Goal: Transaction & Acquisition: Purchase product/service

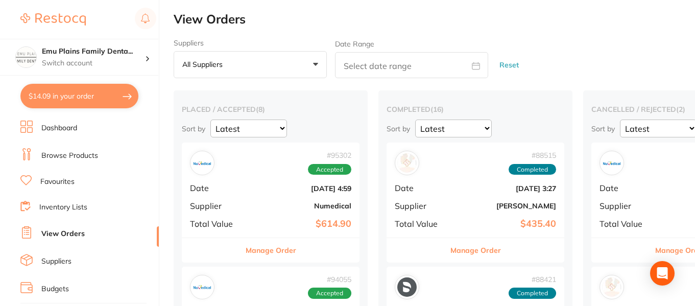
scroll to position [0, 7]
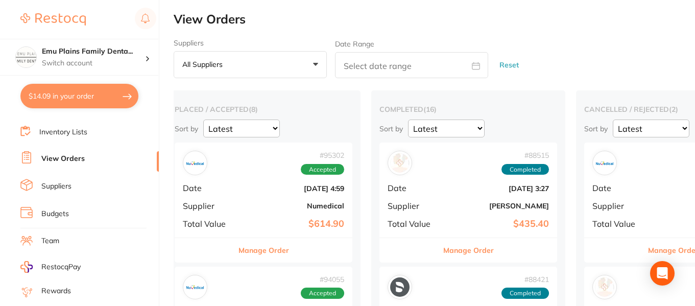
click at [89, 96] on button "$14.09 in your order" at bounding box center [79, 96] width 118 height 25
checkbox input "true"
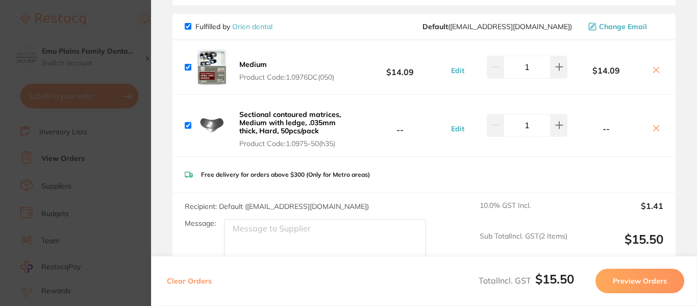
scroll to position [85, 0]
click at [270, 120] on b "Sectional contoured matrices, Medium with ledge, .035mm thick, Hard, 50pcs/pack" at bounding box center [290, 123] width 102 height 26
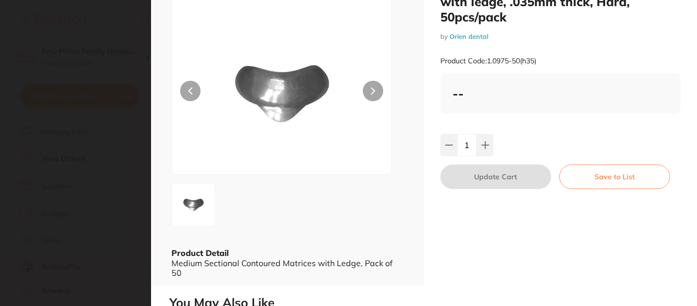
scroll to position [0, 0]
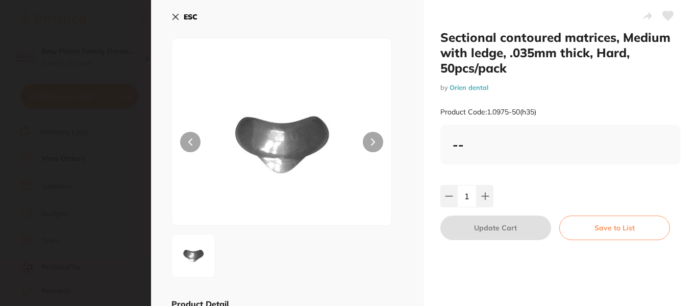
click at [174, 16] on icon at bounding box center [176, 17] width 8 height 8
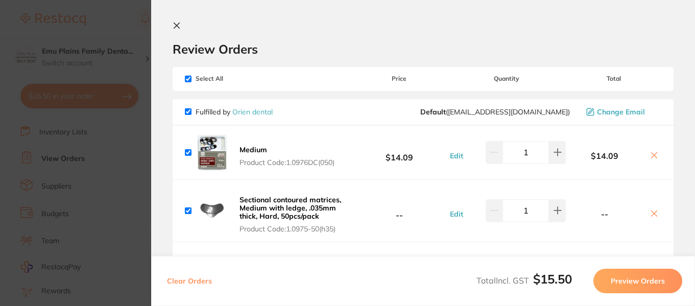
click at [251, 149] on b "Medium" at bounding box center [253, 149] width 28 height 9
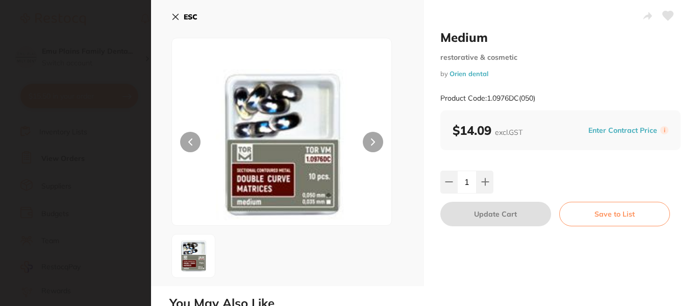
click at [173, 18] on icon at bounding box center [176, 17] width 8 height 8
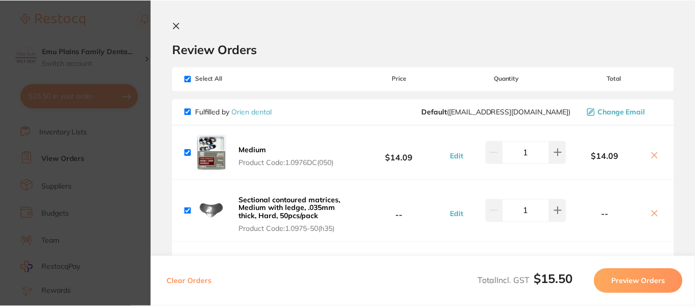
scroll to position [7, 0]
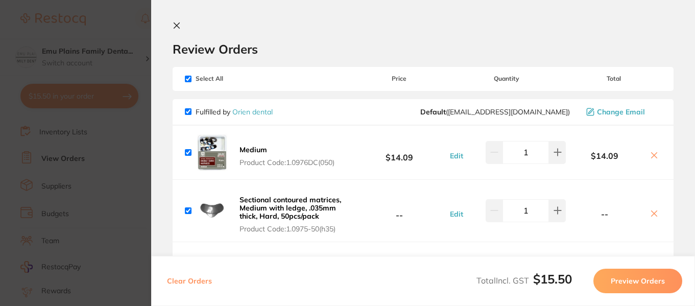
click at [103, 27] on section "Update RRP Set your pre negotiated price for this item. Item Agreed RRP (excl. …" at bounding box center [347, 153] width 695 height 306
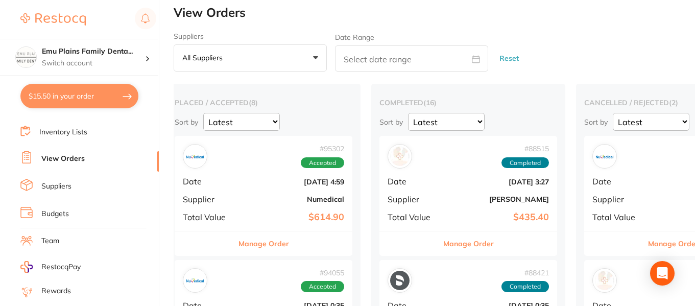
scroll to position [0, 0]
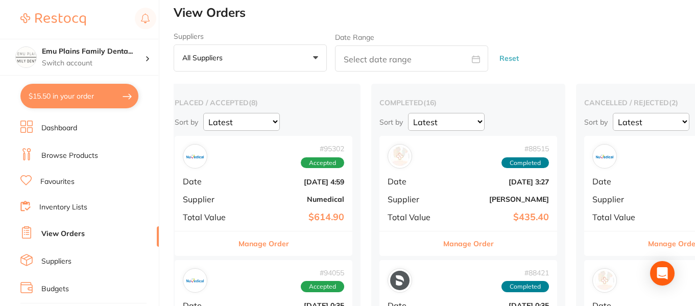
click at [65, 157] on link "Browse Products" at bounding box center [69, 156] width 57 height 10
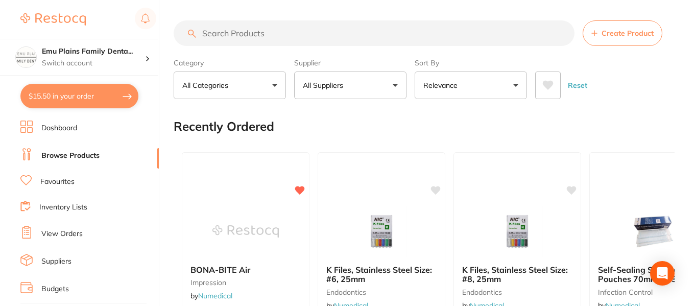
click at [263, 39] on input "search" at bounding box center [374, 33] width 401 height 26
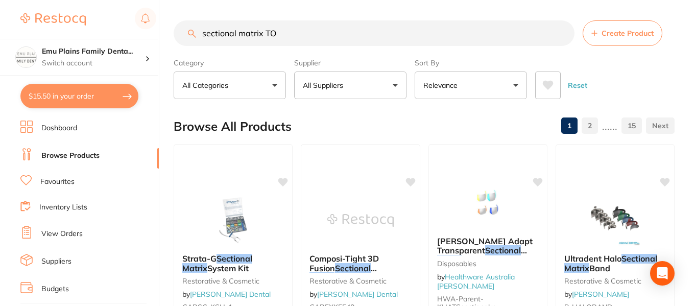
type input "sectional matrix TOR"
click at [560, 33] on input "sectional matrix TOR" at bounding box center [374, 33] width 401 height 26
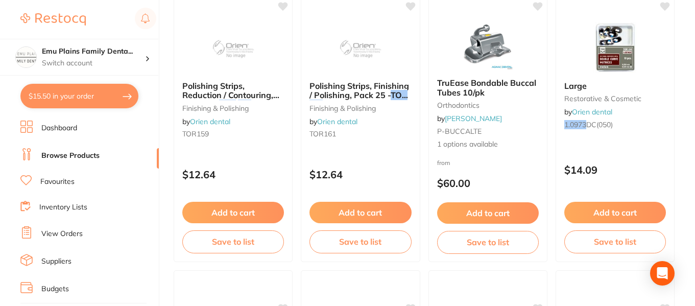
scroll to position [1383, 0]
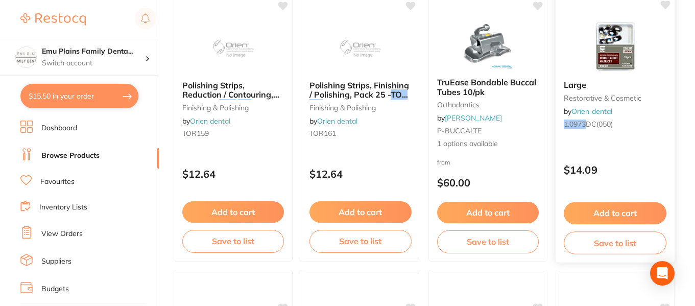
type input "TOR VM 1.0973"
click at [627, 36] on img at bounding box center [614, 46] width 67 height 52
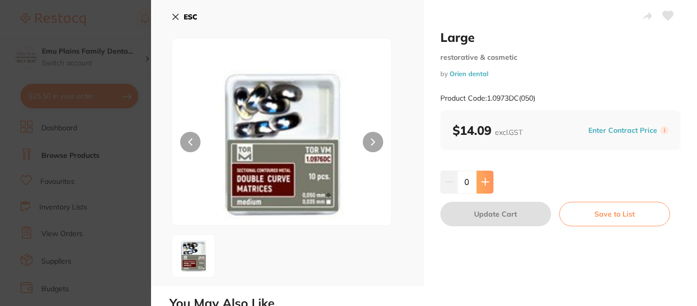
click at [489, 184] on button at bounding box center [485, 182] width 17 height 22
type input "1"
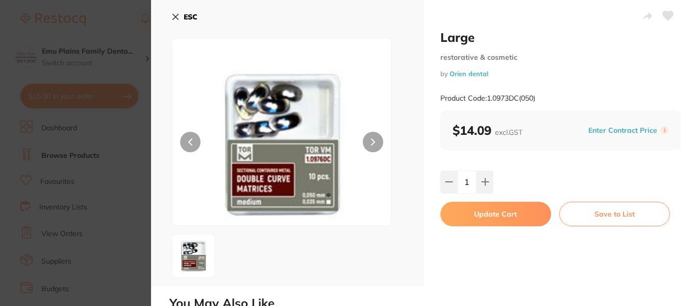
click at [500, 215] on button "Update Cart" at bounding box center [496, 214] width 111 height 25
checkbox input "false"
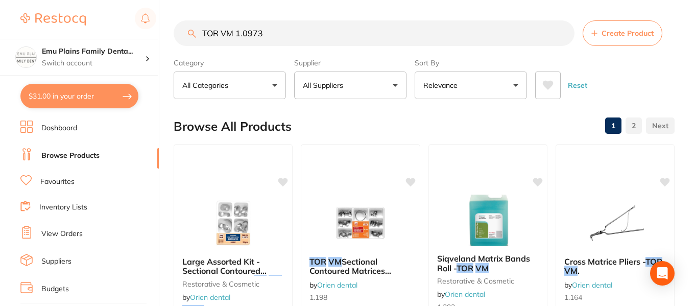
click at [309, 29] on input "TOR VM 1.0973" at bounding box center [374, 33] width 401 height 26
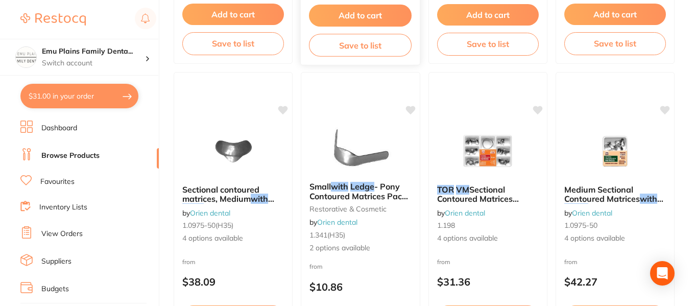
scroll to position [374, 0]
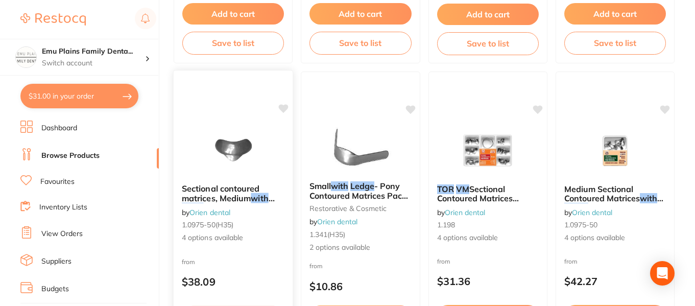
type input "TOR VM matrix with ledge"
click at [240, 155] on img at bounding box center [233, 150] width 67 height 52
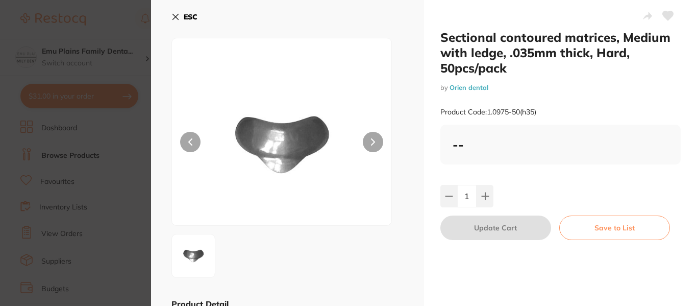
click at [180, 14] on button "ESC" at bounding box center [185, 16] width 26 height 17
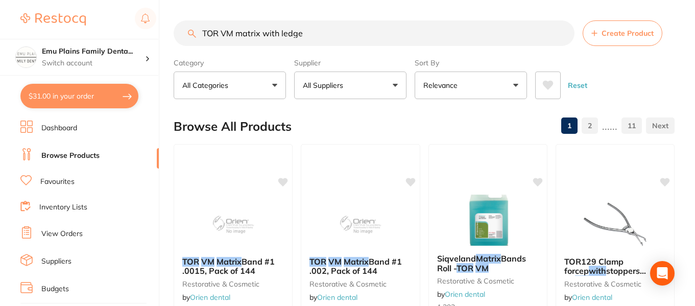
click at [562, 33] on input "TOR VM matrix with ledge" at bounding box center [374, 33] width 401 height 26
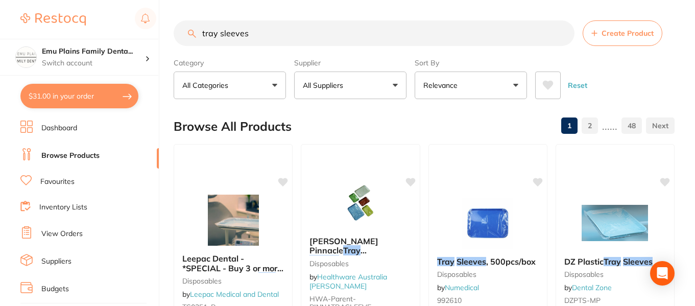
type input "tray sleeves"
click at [380, 83] on button "All Suppliers" at bounding box center [350, 85] width 112 height 28
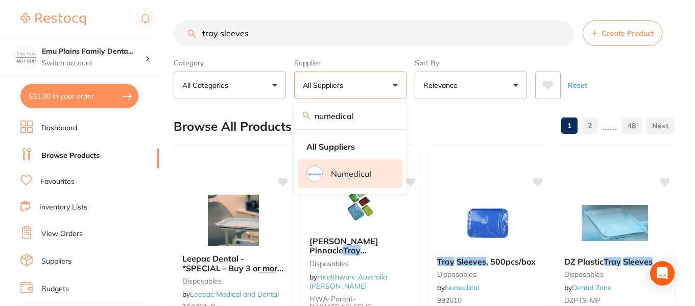
type input "numedical"
click at [329, 167] on li "Numedical" at bounding box center [350, 173] width 104 height 29
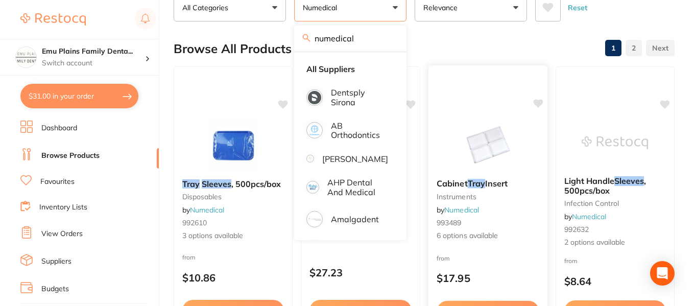
scroll to position [78, 0]
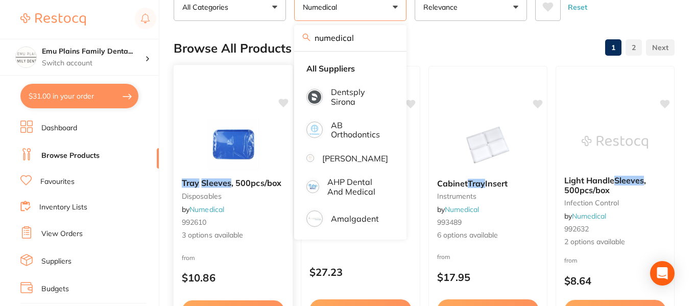
click at [241, 143] on img at bounding box center [233, 144] width 67 height 52
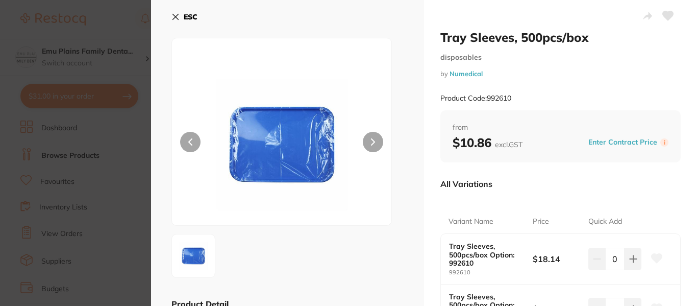
click at [178, 18] on icon at bounding box center [176, 17] width 6 height 6
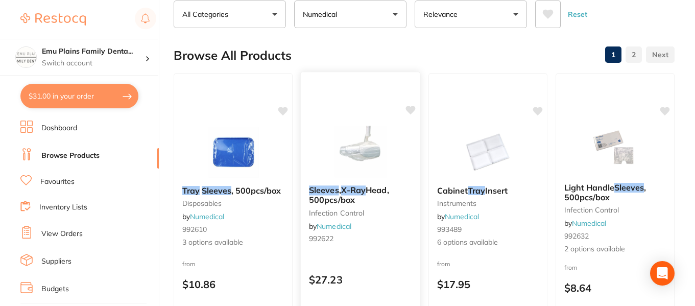
scroll to position [90, 0]
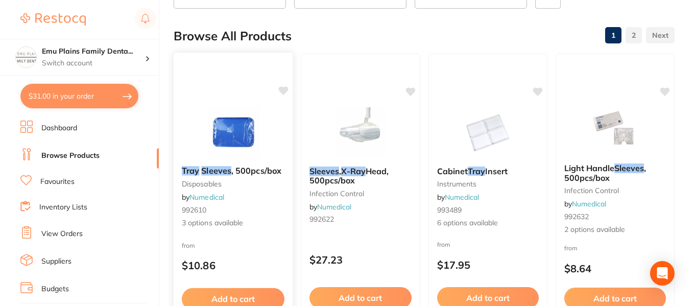
click at [229, 120] on img at bounding box center [233, 132] width 67 height 52
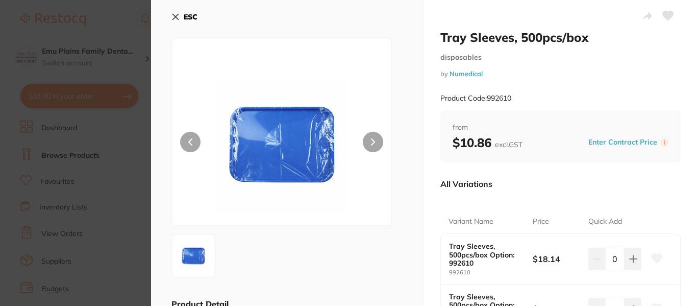
click at [174, 9] on button "ESC" at bounding box center [185, 16] width 26 height 17
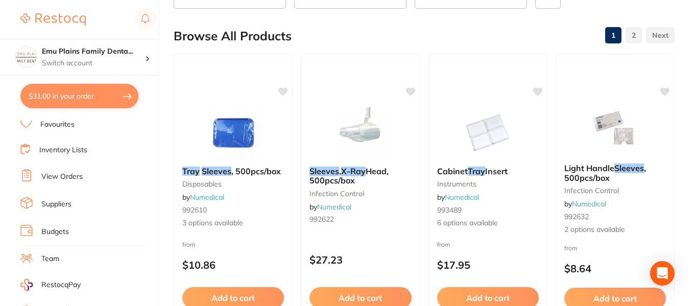
scroll to position [58, 0]
click at [64, 176] on link "View Orders" at bounding box center [61, 176] width 41 height 10
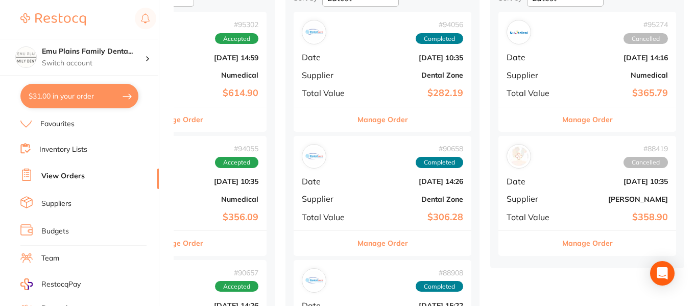
scroll to position [61, 0]
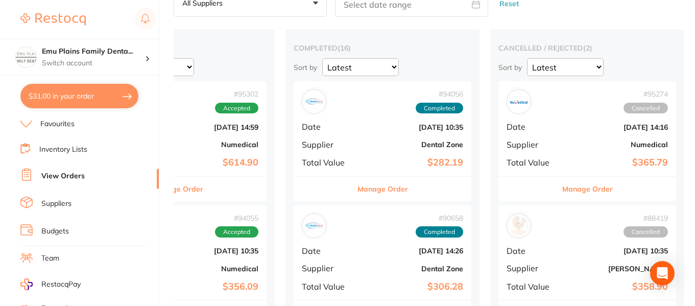
click at [578, 119] on div "# 95274 Cancelled Date Oct 1 2025, 14:16 Supplier Numedical Total Value $365.79" at bounding box center [587, 128] width 178 height 94
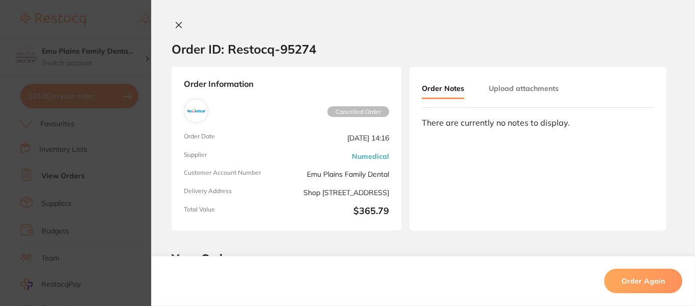
click at [177, 24] on icon at bounding box center [179, 25] width 6 height 6
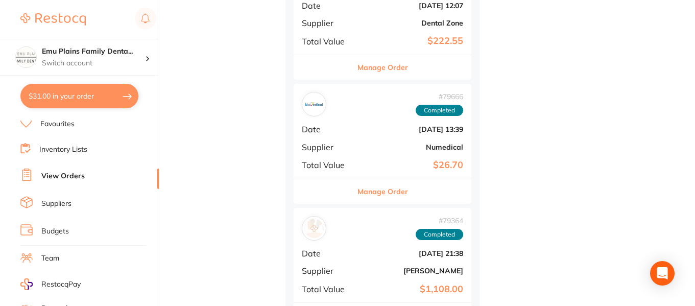
scroll to position [1544, 0]
click at [366, 129] on b "May 14 2025, 13:39" at bounding box center [412, 130] width 102 height 8
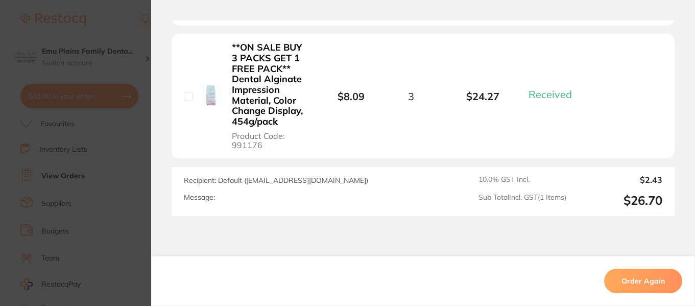
scroll to position [325, 0]
click at [121, 15] on section "Order ID: Restocq- 79666 Order Information 1 Received Completed Order Order Dat…" at bounding box center [347, 153] width 695 height 306
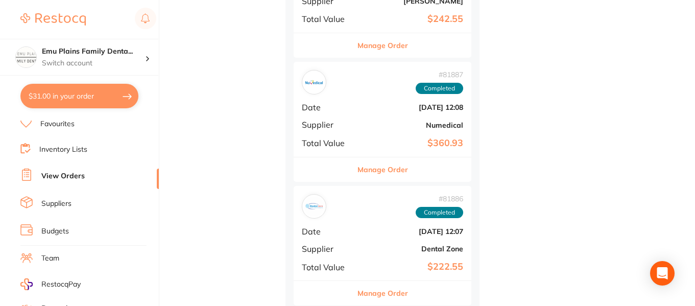
scroll to position [1295, 0]
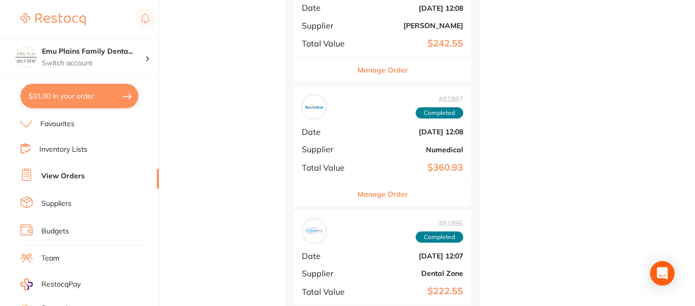
click at [372, 133] on b "Jun 3 2025, 12:08" at bounding box center [412, 132] width 102 height 8
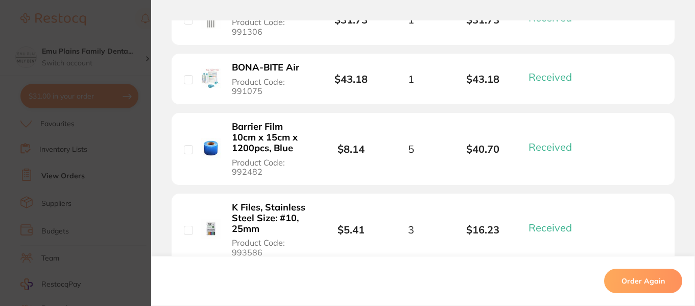
scroll to position [805, 0]
click at [249, 135] on b "Barrier Film 10cm x 15cm x 1200pcs, Blue" at bounding box center [270, 138] width 77 height 32
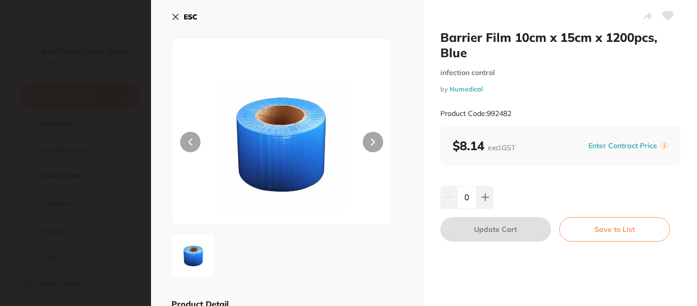
scroll to position [0, 90]
click at [487, 197] on icon at bounding box center [485, 197] width 7 height 7
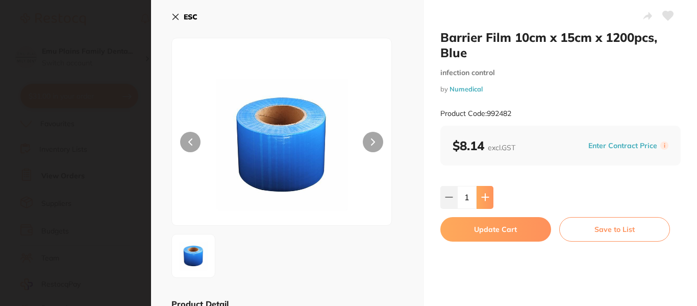
click at [487, 197] on icon at bounding box center [485, 197] width 7 height 7
type input "4"
click at [498, 227] on button "Update Cart" at bounding box center [496, 229] width 111 height 25
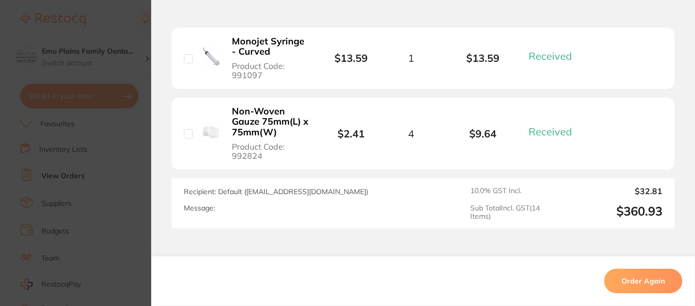
scroll to position [1220, 0]
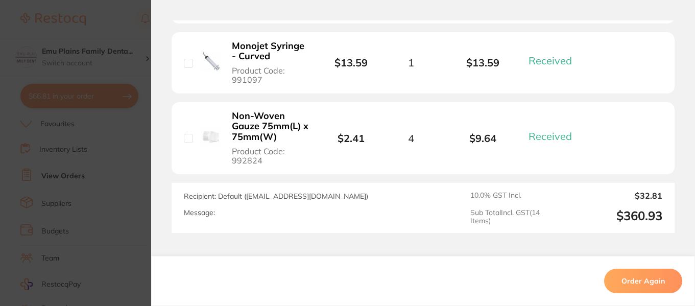
click at [256, 125] on b "Non-Woven Gauze 75mm(L) x 75mm(W)" at bounding box center [270, 127] width 77 height 32
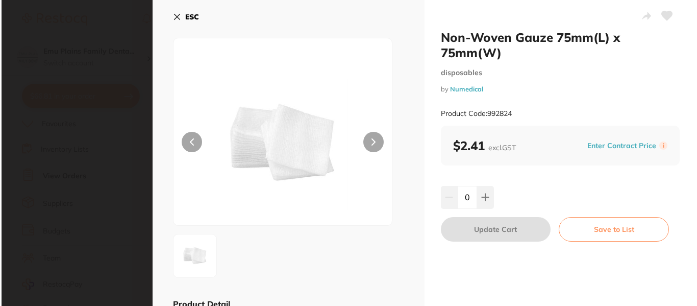
scroll to position [0, 0]
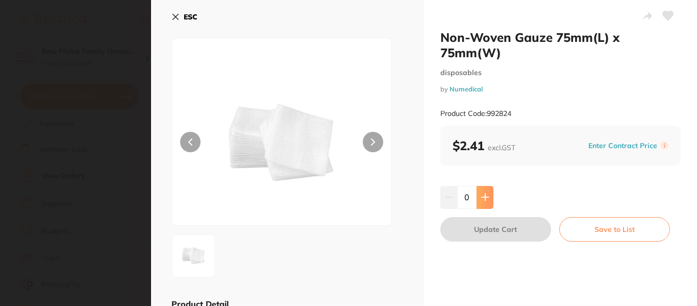
click at [486, 201] on icon at bounding box center [485, 197] width 8 height 8
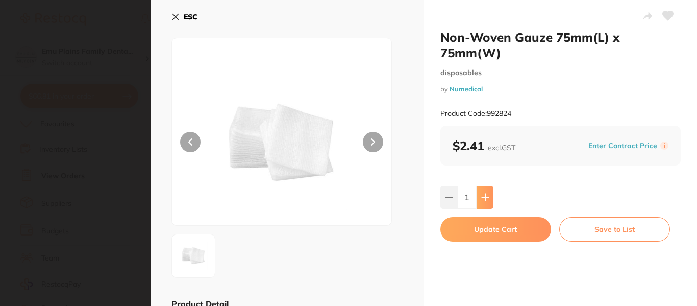
click at [486, 201] on icon at bounding box center [485, 197] width 8 height 8
type input "2"
click at [489, 226] on button "Update Cart" at bounding box center [496, 229] width 111 height 25
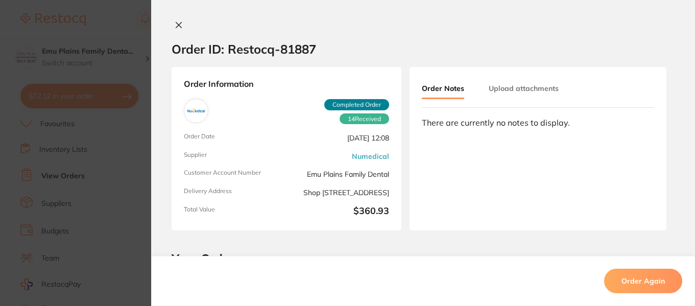
click at [130, 34] on section "Order ID: Restocq- 81887 Order Information 14 Received Completed Order Order Da…" at bounding box center [347, 153] width 695 height 306
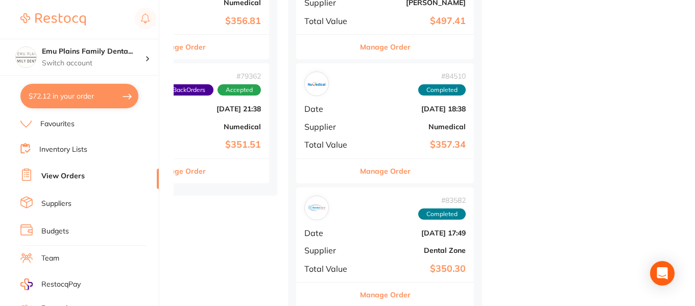
scroll to position [946, 0]
click at [376, 115] on div "# 84510 Completed Date Jun 26 2025, 18:38 Supplier Numedical Total Value $357.34" at bounding box center [385, 110] width 178 height 94
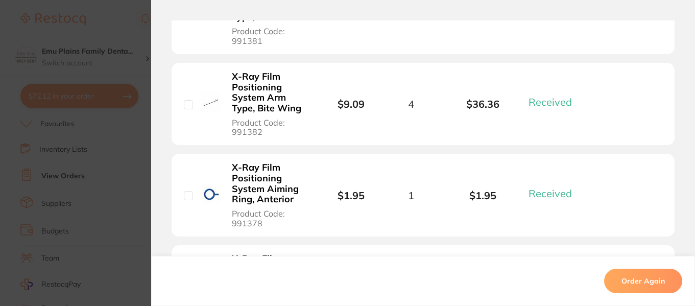
scroll to position [608, 0]
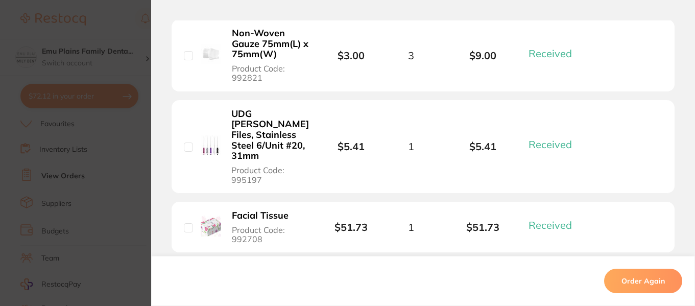
scroll to position [1079, 0]
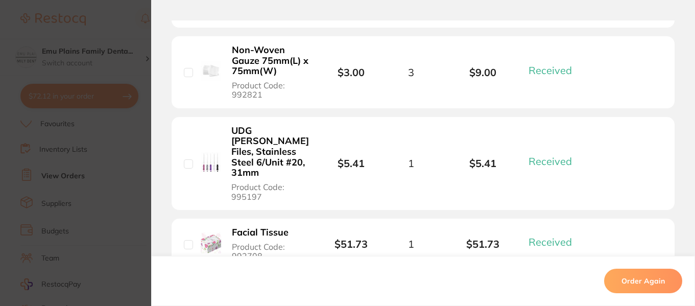
click at [116, 29] on section "Order ID: Restocq- 84510 Order Information 14 Received Completed Order Order Da…" at bounding box center [347, 153] width 695 height 306
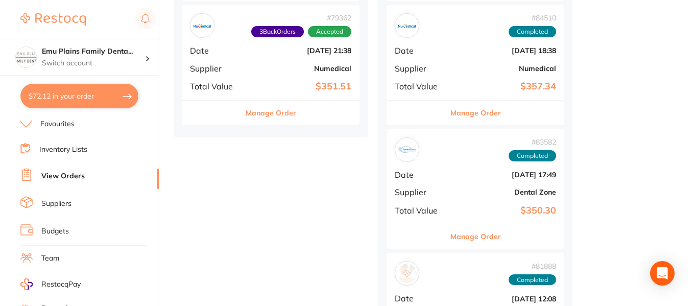
click at [242, 61] on div "# 79362 3 Back Orders Accepted Date May 10 2025, 21:38 Supplier Numedical Total…" at bounding box center [271, 52] width 178 height 94
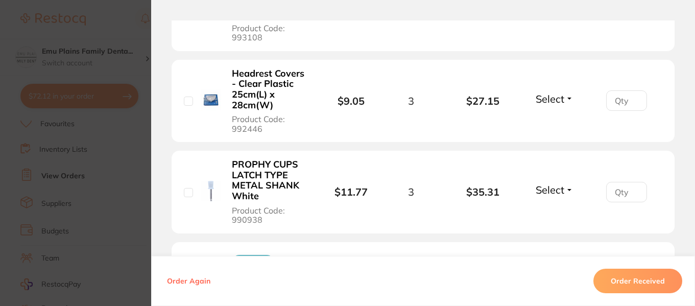
scroll to position [647, 0]
click at [261, 86] on b "Headrest Covers - Clear Plastic 25cm(L) x 28cm(W)" at bounding box center [270, 89] width 77 height 42
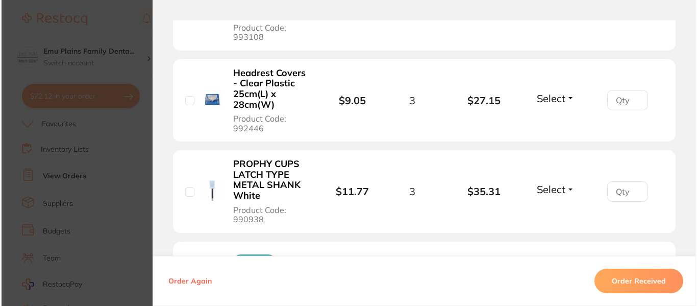
scroll to position [0, 0]
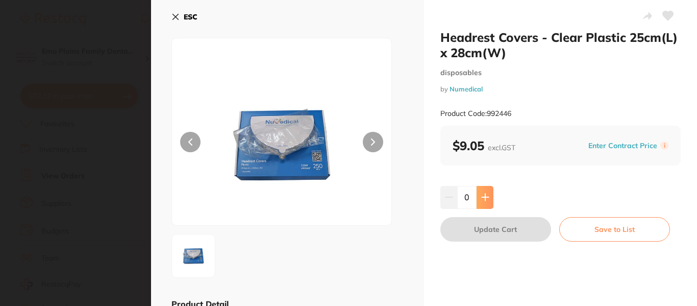
click at [490, 201] on button at bounding box center [485, 197] width 17 height 22
type input "1"
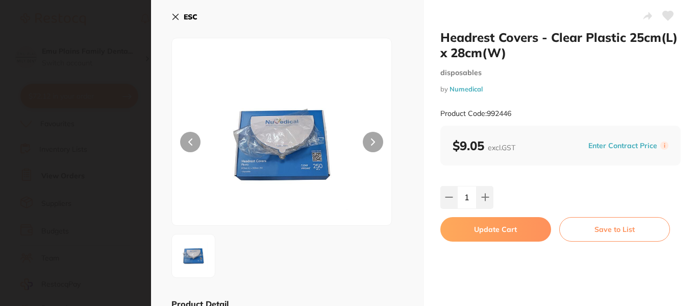
click at [488, 227] on button "Update Cart" at bounding box center [496, 229] width 111 height 25
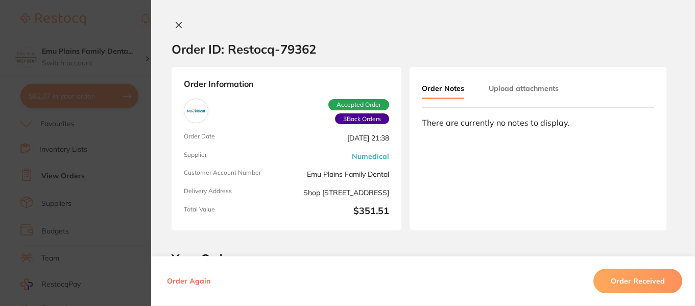
click at [176, 26] on icon at bounding box center [179, 25] width 6 height 6
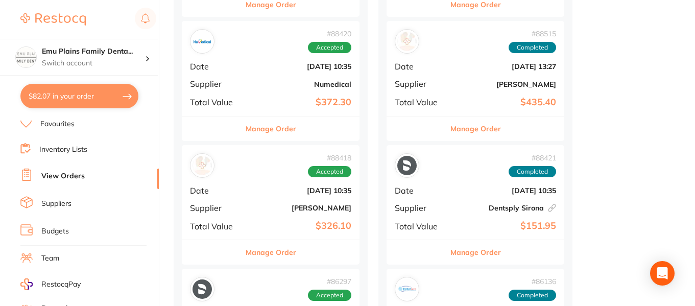
scroll to position [477, 0]
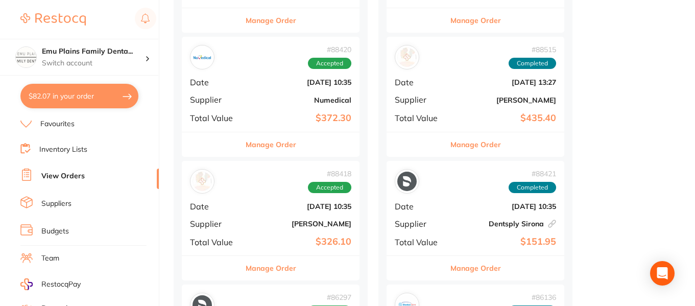
click at [261, 76] on div "# 88420 Accepted Date Aug 1 2025, 10:35 Supplier Numedical Total Value $372.30" at bounding box center [271, 84] width 178 height 94
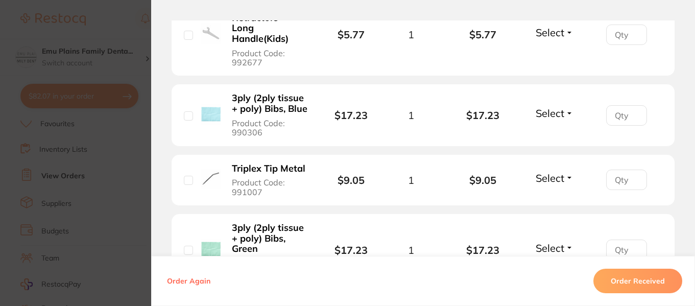
scroll to position [527, 0]
click at [257, 92] on b "3ply (2ply tissue + poly) Bibs, Blue" at bounding box center [270, 102] width 77 height 21
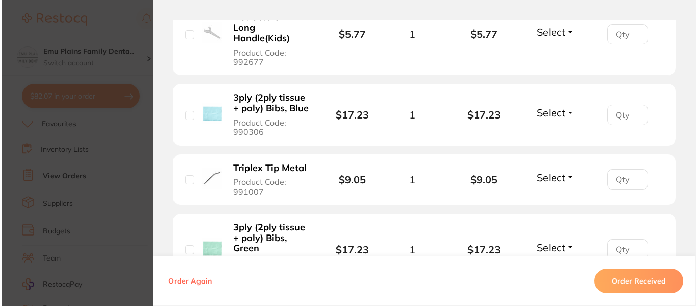
scroll to position [0, 0]
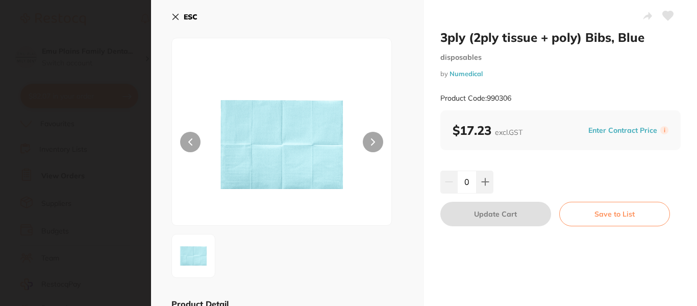
click at [375, 136] on button at bounding box center [373, 142] width 20 height 20
click at [489, 178] on button at bounding box center [485, 182] width 17 height 22
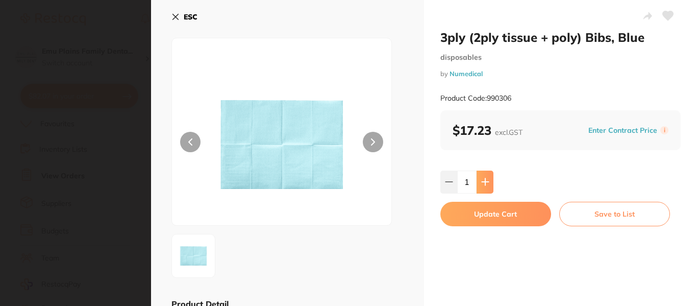
click at [489, 178] on button at bounding box center [485, 182] width 17 height 22
type input "2"
click at [489, 211] on button "Update Cart" at bounding box center [496, 214] width 111 height 25
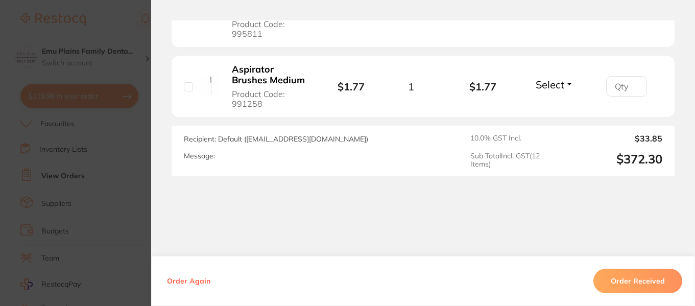
scroll to position [1169, 0]
click at [119, 30] on section "Order ID: Restocq- 88420 Order Information Accepted Order Order Date Aug 1 2025…" at bounding box center [347, 153] width 695 height 306
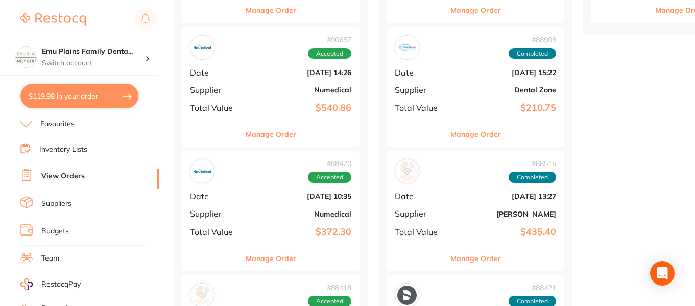
scroll to position [360, 0]
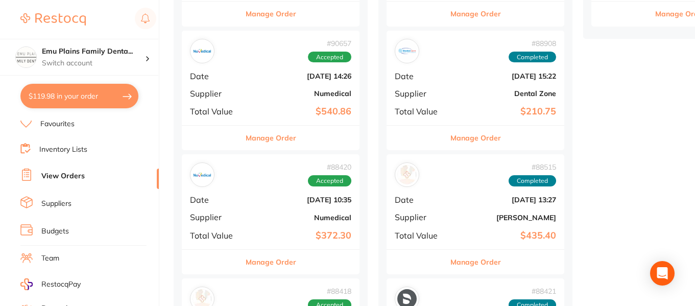
click at [253, 82] on div "# 90657 Accepted Date Aug 19 2025, 14:26 Supplier Numedical Total Value $540.86" at bounding box center [271, 78] width 178 height 94
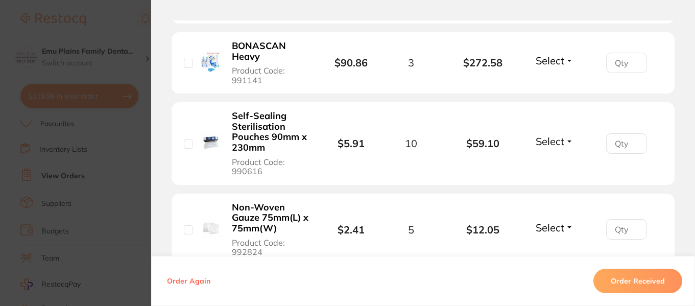
scroll to position [488, 0]
click at [254, 118] on b "Self-Sealing Sterilisation Pouches 90mm x 230mm" at bounding box center [270, 131] width 77 height 42
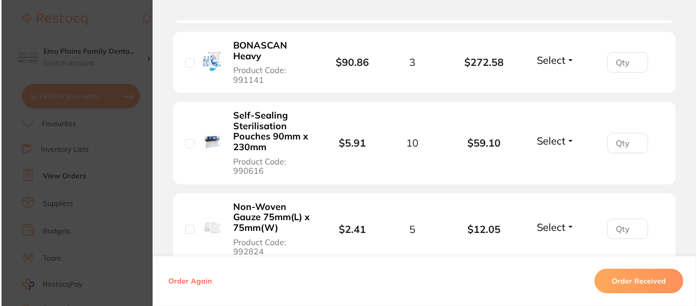
scroll to position [0, 0]
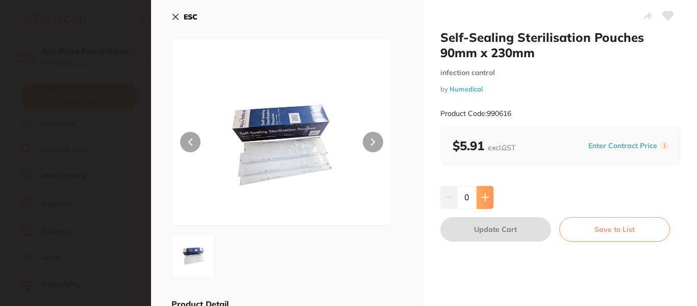
click at [491, 197] on button at bounding box center [485, 197] width 17 height 22
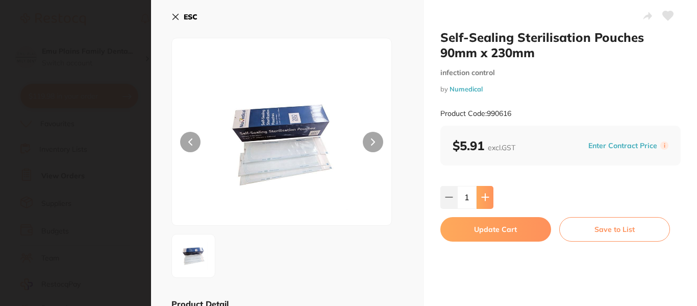
click at [491, 197] on button at bounding box center [485, 197] width 17 height 22
type input "4"
click at [495, 228] on button "Update Cart" at bounding box center [496, 229] width 111 height 25
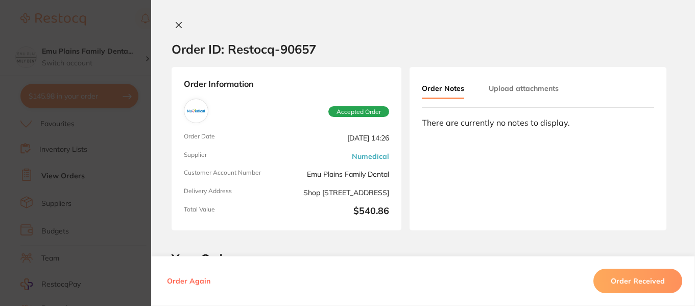
click at [123, 31] on section "Order ID: Restocq- 90657 Order Information Accepted Order Order Date Aug 19 202…" at bounding box center [347, 153] width 695 height 306
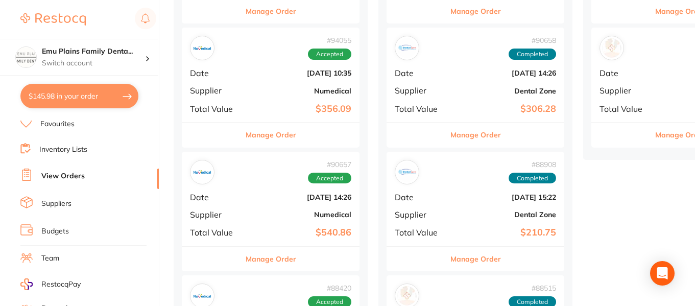
scroll to position [238, 0]
click at [276, 85] on div "# 94055 Accepted Date Sept 18 2025, 10:35 Supplier Numedical Total Value $356.09" at bounding box center [271, 75] width 178 height 94
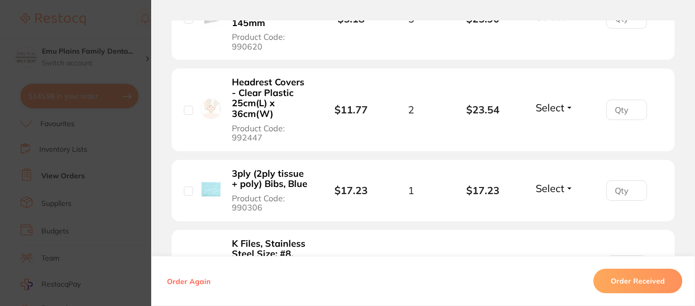
scroll to position [1150, 0]
click at [263, 79] on b "Headrest Covers - Clear Plastic 25cm(L) x 36cm(W)" at bounding box center [270, 98] width 77 height 42
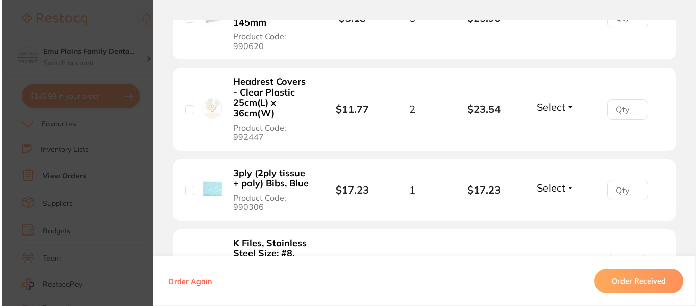
scroll to position [0, 0]
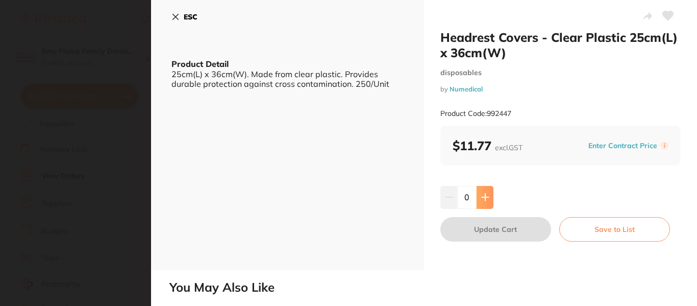
click at [486, 196] on icon at bounding box center [485, 197] width 8 height 8
type input "1"
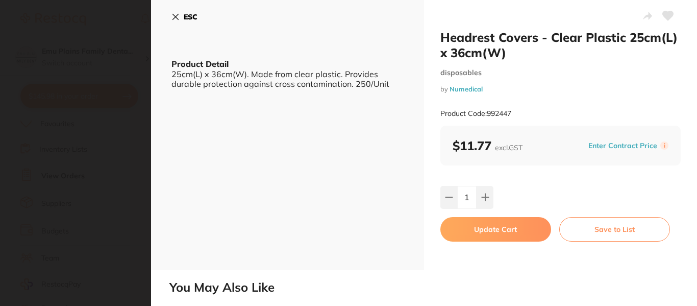
click at [496, 231] on button "Update Cart" at bounding box center [496, 229] width 111 height 25
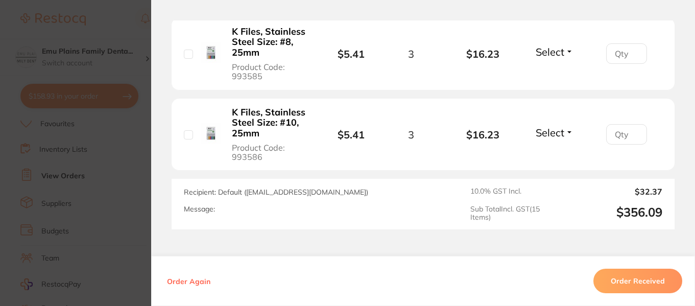
scroll to position [1358, 0]
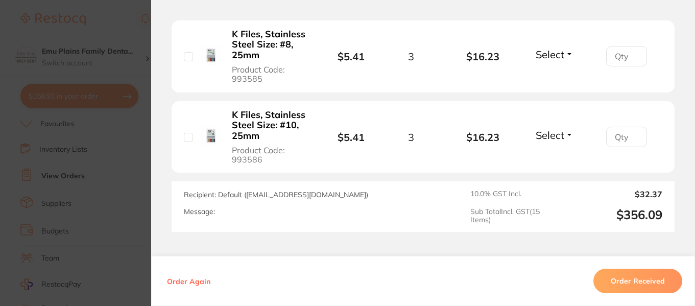
click at [126, 21] on section "Order ID: Restocq- 94055 Order Information Accepted Order Order Date Sept 18 20…" at bounding box center [347, 153] width 695 height 306
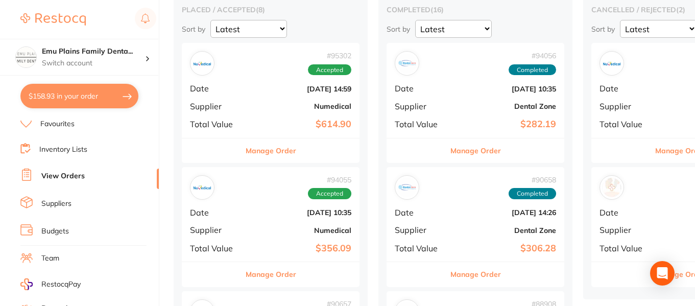
scroll to position [57, 0]
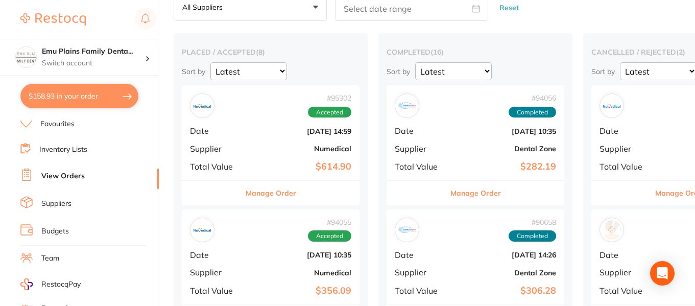
click at [276, 128] on b "Oct 1 2025, 14:59" at bounding box center [300, 131] width 102 height 8
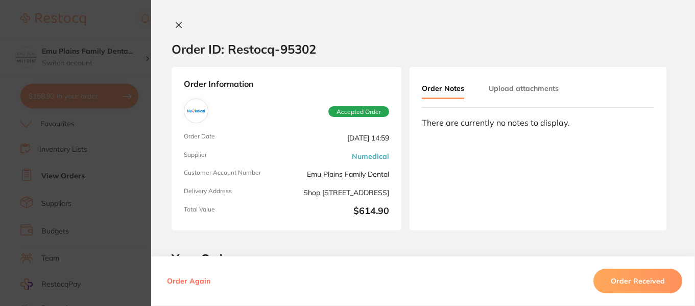
click at [178, 29] on icon at bounding box center [179, 25] width 8 height 8
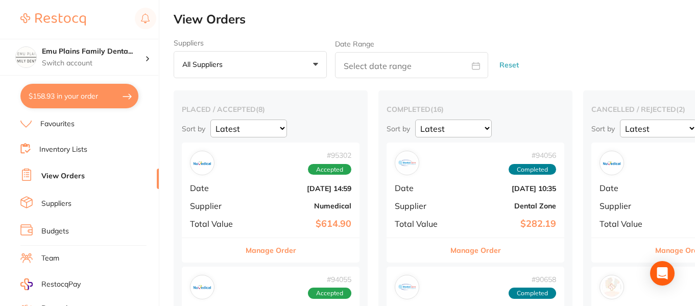
click at [77, 153] on link "Inventory Lists" at bounding box center [63, 149] width 48 height 10
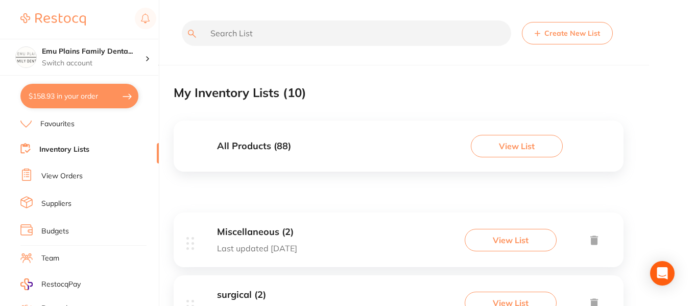
click at [282, 34] on input "text" at bounding box center [346, 33] width 329 height 26
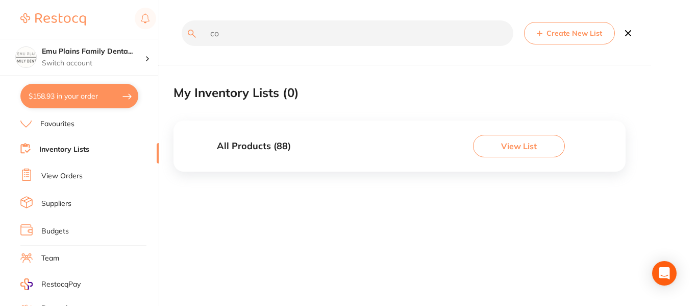
type input "c"
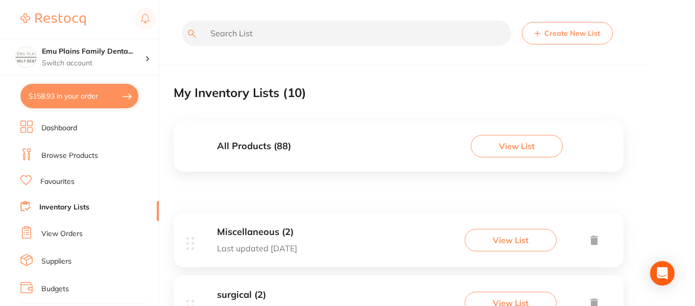
click at [62, 156] on link "Browse Products" at bounding box center [69, 156] width 57 height 10
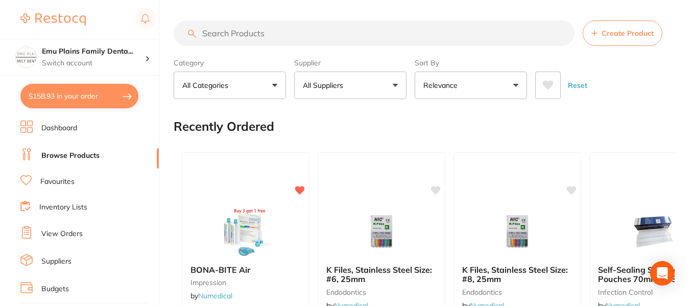
click at [246, 37] on input "search" at bounding box center [374, 33] width 401 height 26
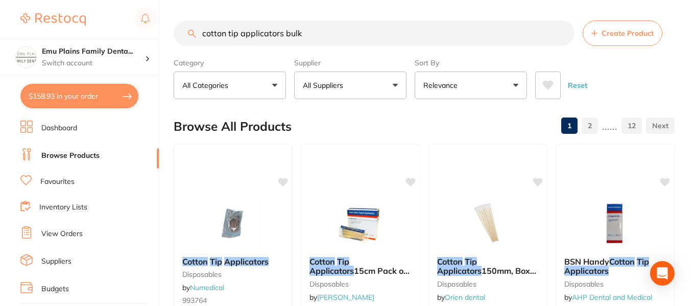
type input "cotton tip applicators bulk"
click at [353, 83] on button "All Suppliers" at bounding box center [350, 85] width 112 height 28
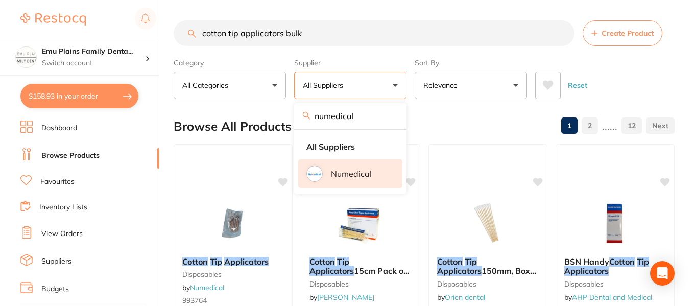
type input "numedical"
click at [325, 176] on li "Numedical" at bounding box center [350, 173] width 104 height 29
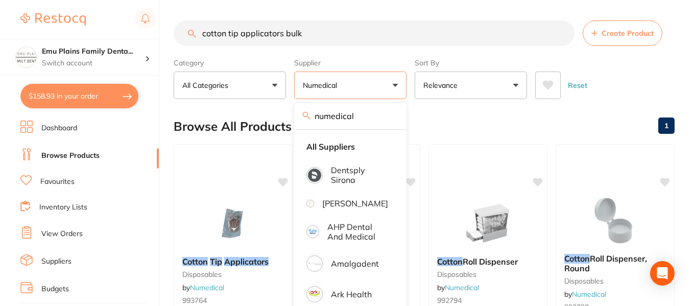
click at [449, 123] on div "Browse All Products 1" at bounding box center [424, 126] width 501 height 34
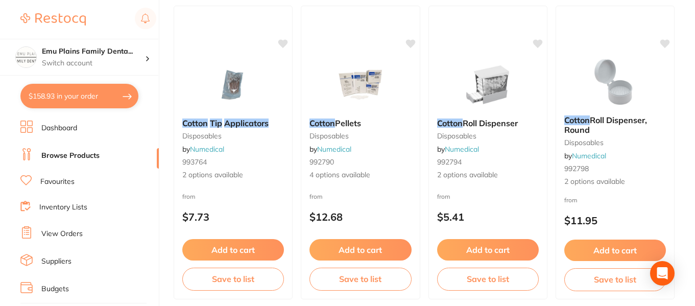
scroll to position [138, 0]
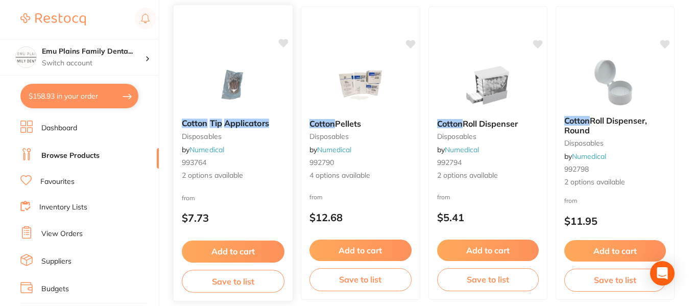
click at [239, 69] on img at bounding box center [233, 85] width 67 height 52
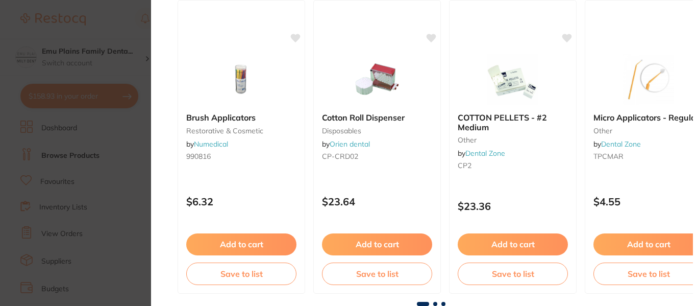
click at [115, 36] on section "Cotton Tip Applicators disposables by Numedical Product Code: 993764 ESC Produc…" at bounding box center [348, 153] width 697 height 306
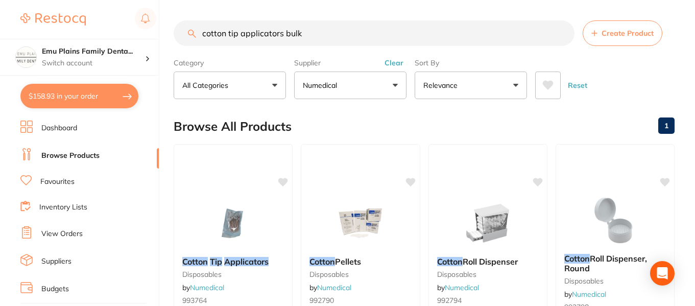
click at [395, 58] on button "Clear" at bounding box center [393, 62] width 25 height 9
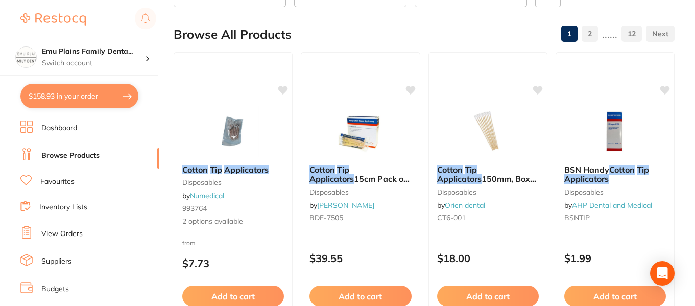
scroll to position [109, 0]
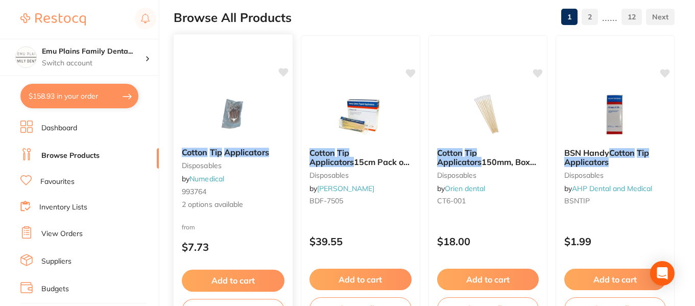
click at [229, 123] on img at bounding box center [233, 114] width 67 height 52
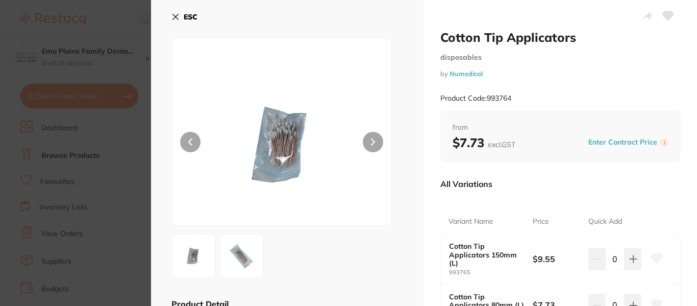
click at [178, 18] on icon at bounding box center [176, 17] width 8 height 8
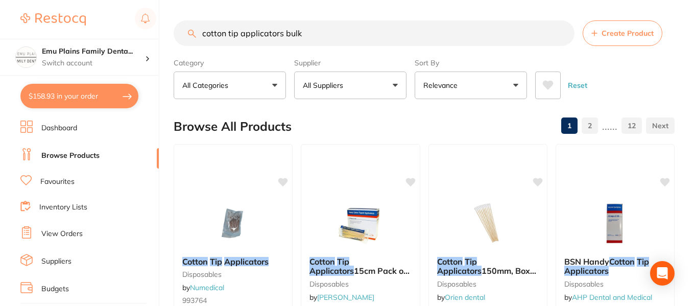
click at [335, 34] on input "cotton tip applicators bulk" at bounding box center [374, 33] width 401 height 26
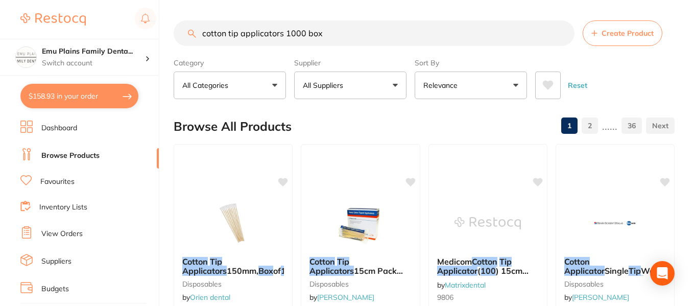
type input "cotton tip applicators 1000 box"
click at [350, 82] on button "All Suppliers" at bounding box center [350, 85] width 112 height 28
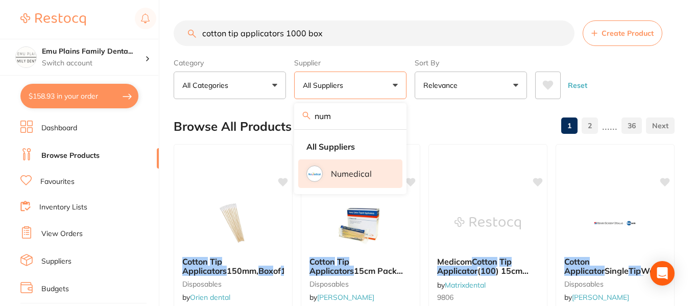
type input "num"
click at [326, 176] on li "Numedical" at bounding box center [350, 173] width 104 height 29
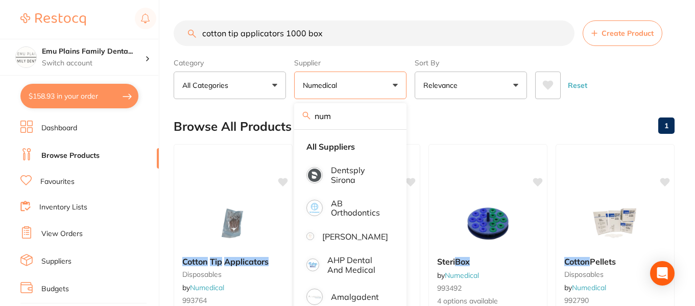
click at [477, 120] on div "Browse All Products 1" at bounding box center [424, 126] width 501 height 34
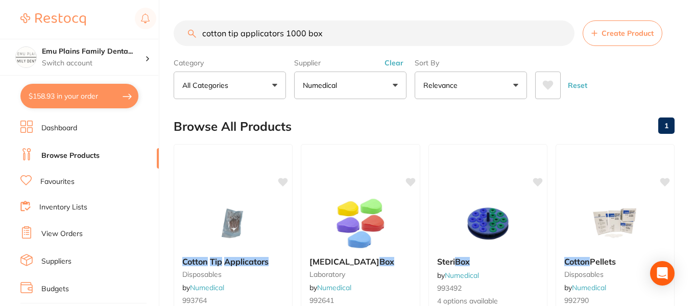
click at [337, 39] on input "cotton tip applicators 1000 box" at bounding box center [374, 33] width 401 height 26
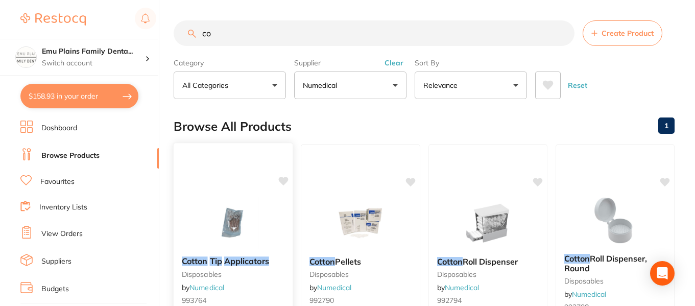
type input "c"
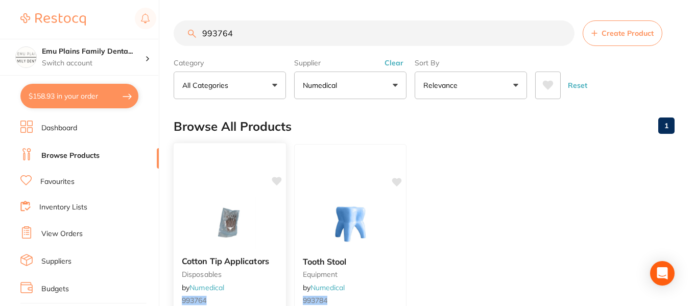
type input "993764"
click at [227, 229] on img at bounding box center [229, 223] width 67 height 52
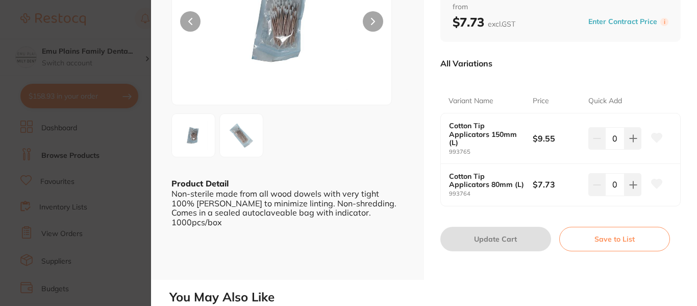
scroll to position [121, 0]
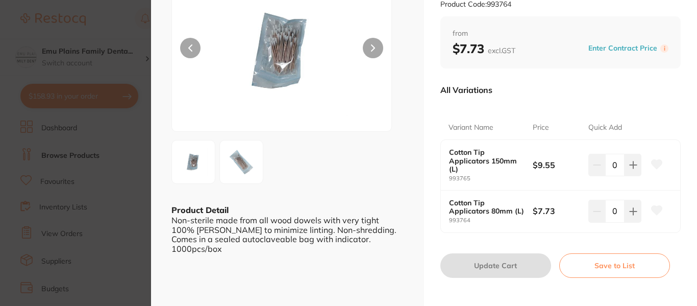
scroll to position [99, 0]
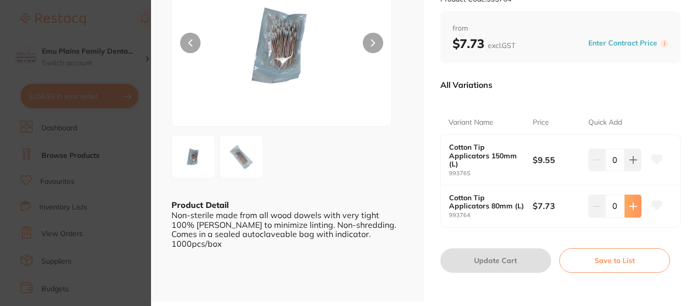
click at [632, 209] on icon at bounding box center [633, 206] width 8 height 8
type input "1"
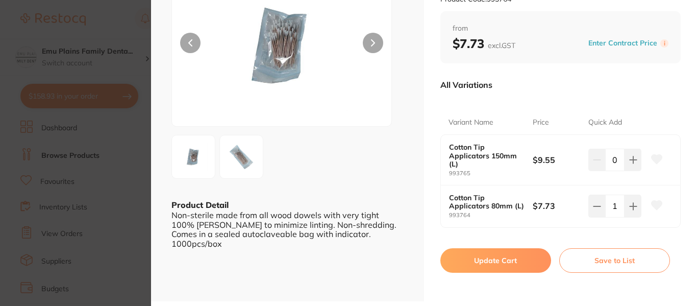
click at [497, 257] on button "Update Cart" at bounding box center [496, 260] width 111 height 25
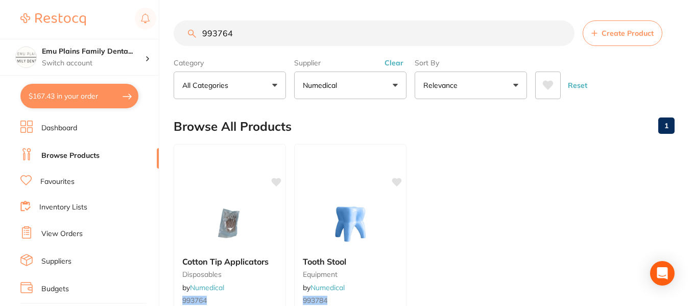
click at [563, 33] on input "993764" at bounding box center [374, 33] width 401 height 26
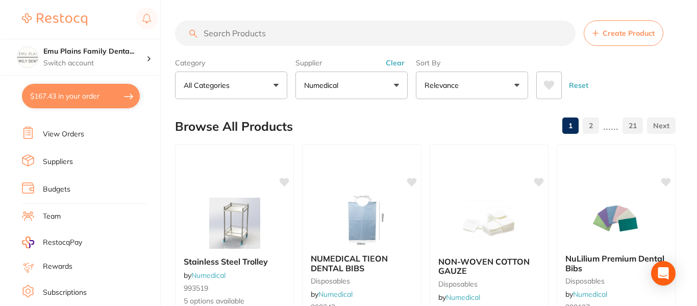
scroll to position [101, 0]
click at [72, 95] on button "$167.43 in your order" at bounding box center [79, 96] width 118 height 25
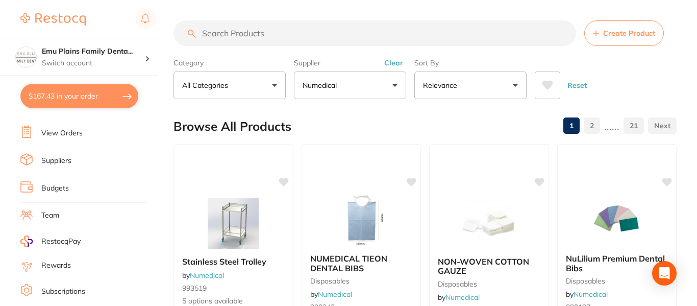
checkbox input "true"
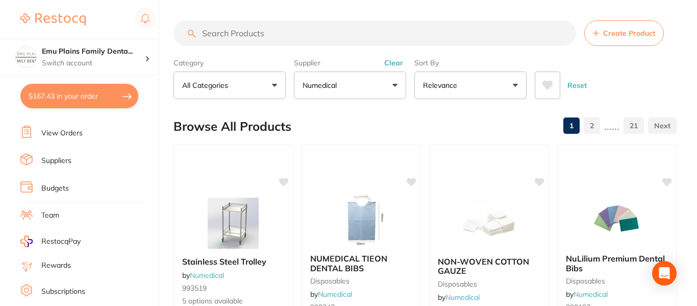
checkbox input "true"
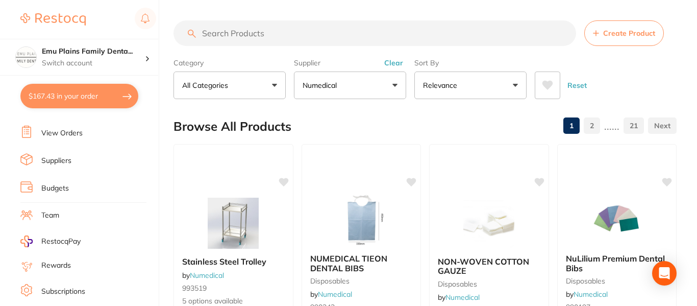
checkbox input "true"
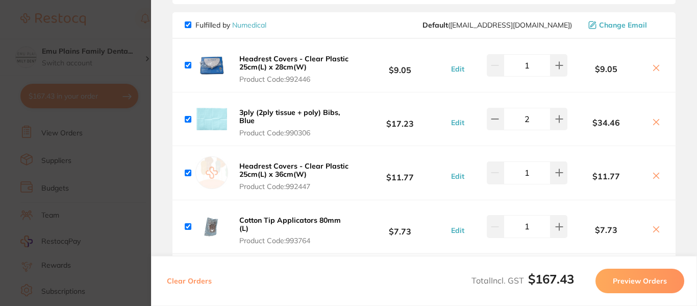
scroll to position [77, 0]
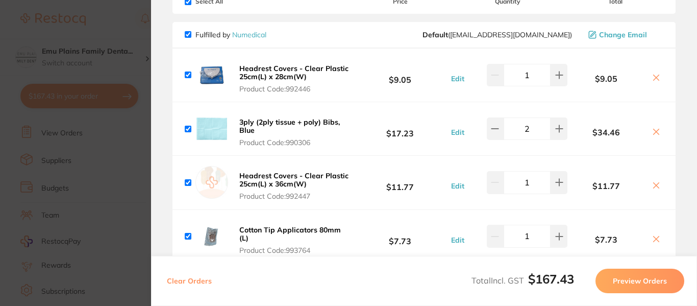
click at [652, 78] on icon at bounding box center [656, 78] width 8 height 8
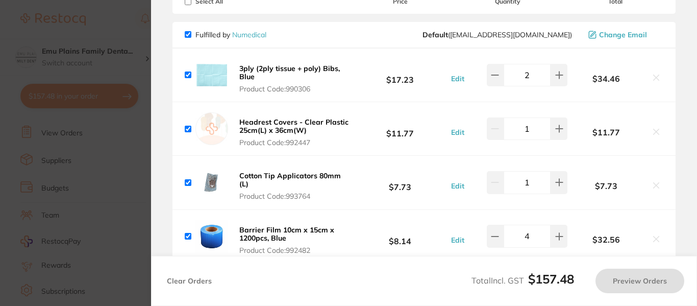
checkbox input "true"
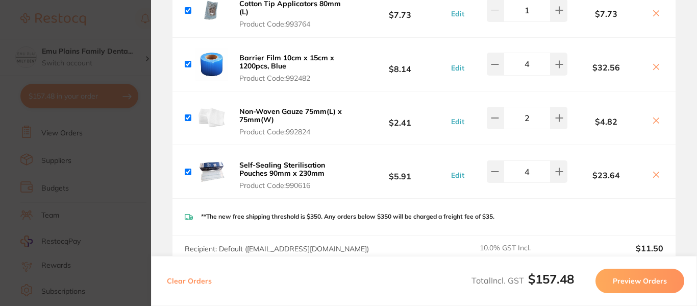
scroll to position [0, 0]
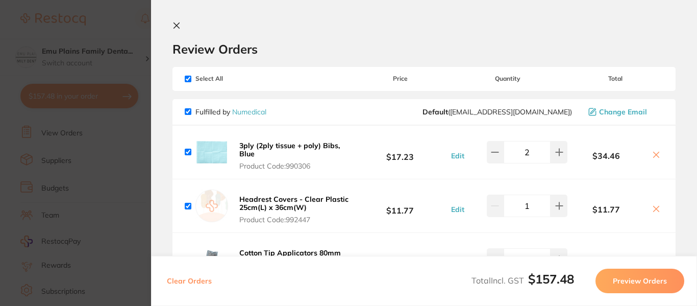
click at [180, 23] on icon at bounding box center [177, 25] width 8 height 8
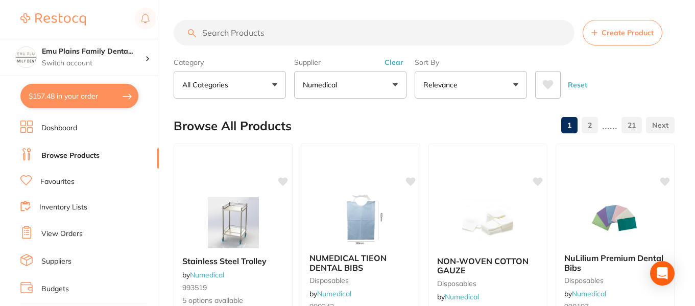
click at [266, 35] on input "search" at bounding box center [374, 33] width 401 height 26
type input "tray sleeves"
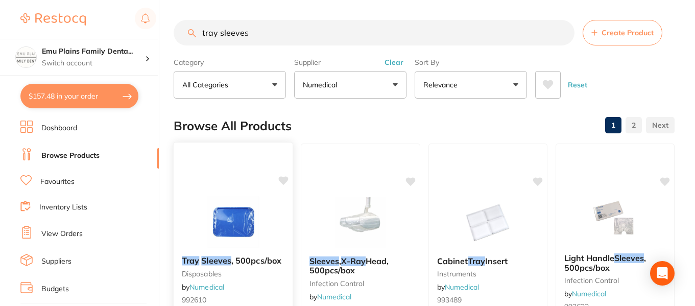
click at [237, 220] on img at bounding box center [233, 222] width 67 height 52
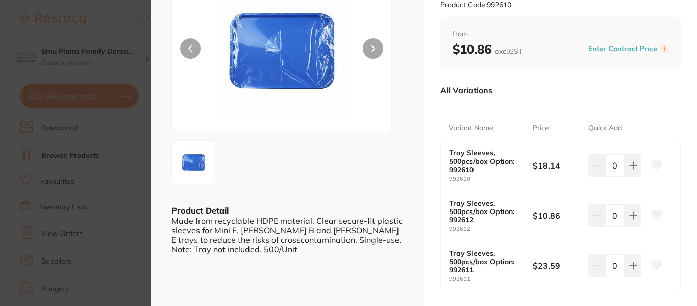
scroll to position [94, 0]
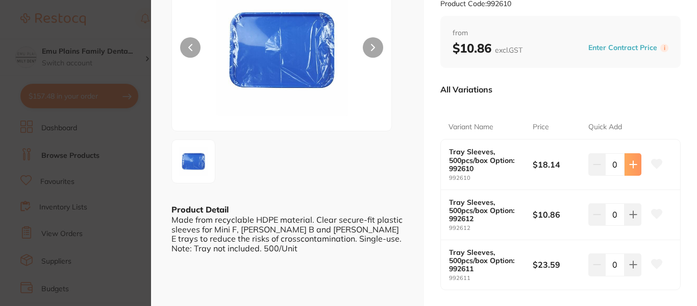
click at [632, 169] on button at bounding box center [633, 164] width 17 height 22
type input "1"
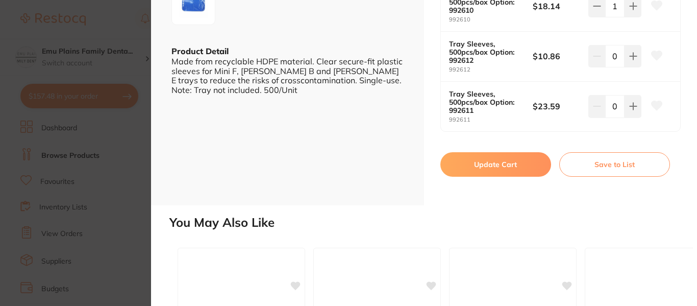
scroll to position [253, 0]
click at [502, 167] on button "Update Cart" at bounding box center [496, 164] width 111 height 25
checkbox input "false"
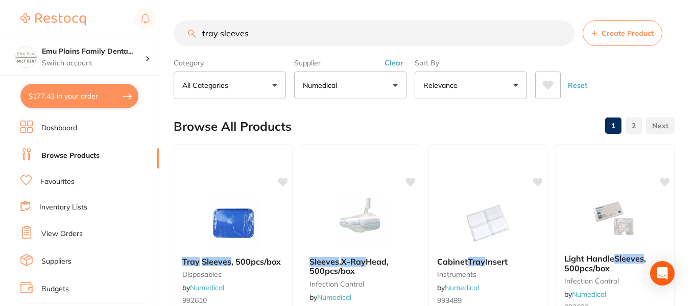
click at [559, 34] on input "tray sleeves" at bounding box center [374, 33] width 401 height 26
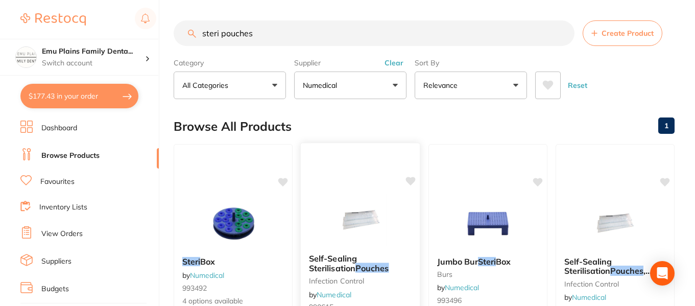
click at [368, 220] on img at bounding box center [360, 220] width 67 height 52
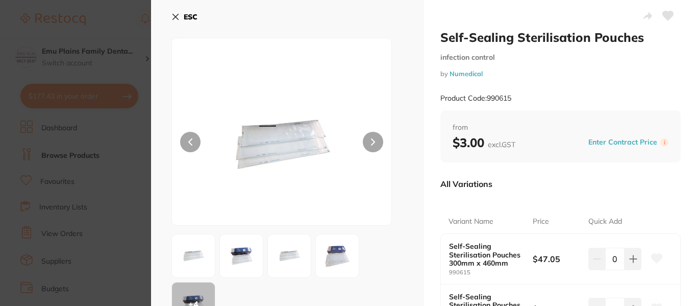
click at [177, 13] on icon at bounding box center [176, 17] width 8 height 8
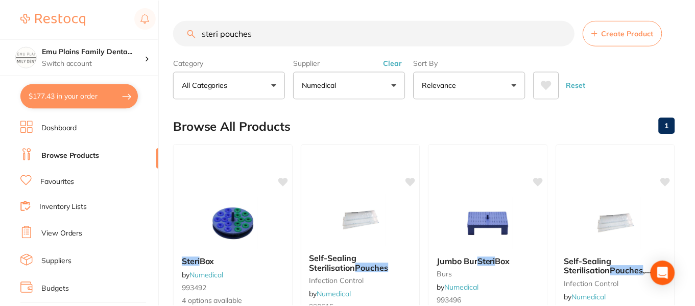
scroll to position [1, 0]
click at [315, 31] on input "steri pouches" at bounding box center [374, 33] width 401 height 26
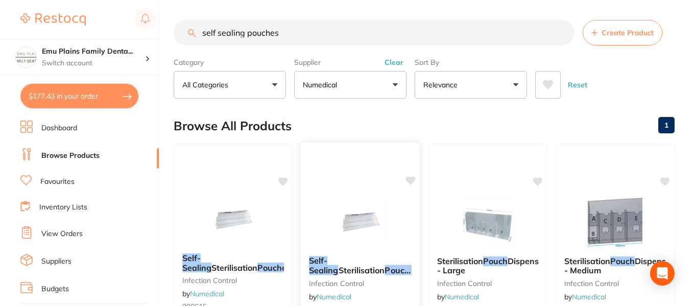
type input "self sealing pouches"
click at [362, 228] on img at bounding box center [360, 222] width 67 height 52
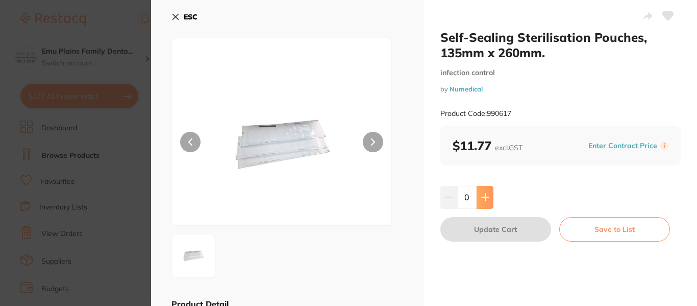
click at [484, 199] on icon at bounding box center [485, 197] width 7 height 7
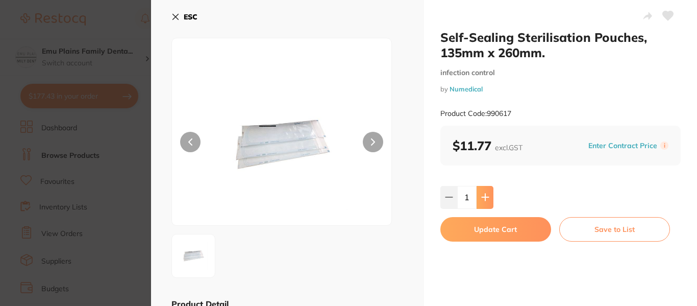
click at [484, 199] on icon at bounding box center [485, 197] width 7 height 7
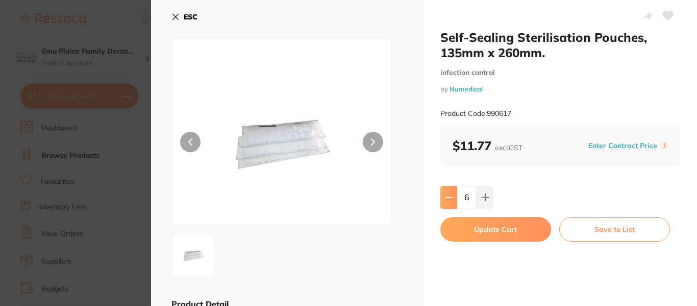
click at [446, 197] on icon at bounding box center [449, 197] width 7 height 0
click at [490, 196] on button at bounding box center [485, 197] width 17 height 22
click at [446, 197] on icon at bounding box center [449, 197] width 8 height 8
type input "6"
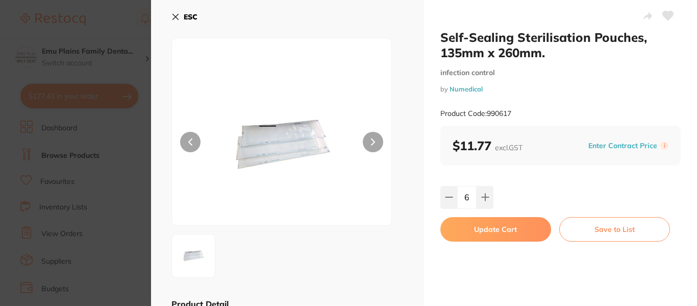
click at [500, 224] on button "Update Cart" at bounding box center [496, 229] width 111 height 25
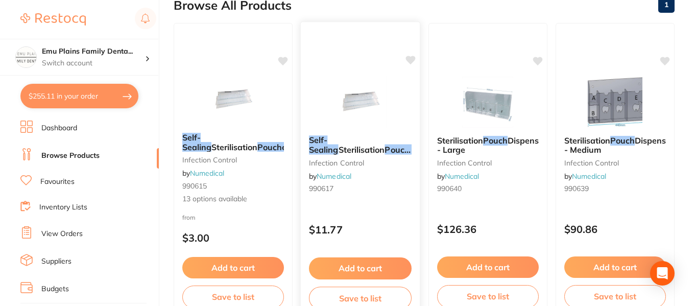
scroll to position [121, 0]
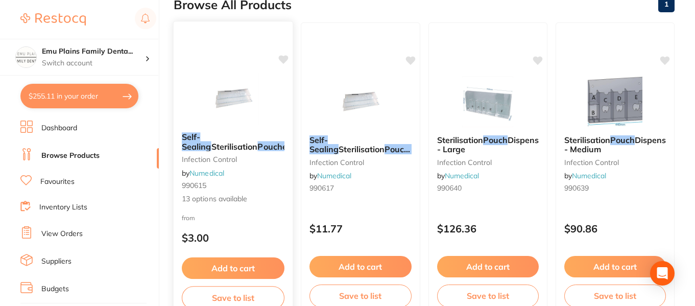
click at [243, 104] on img at bounding box center [233, 98] width 67 height 52
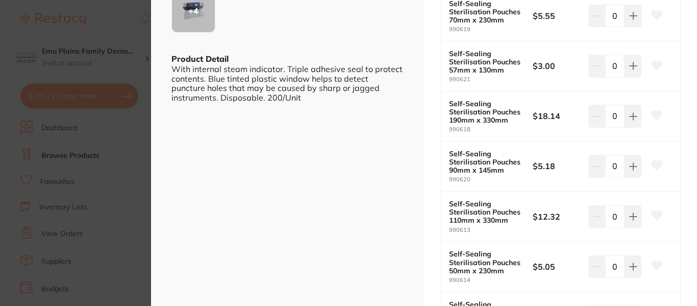
scroll to position [290, 0]
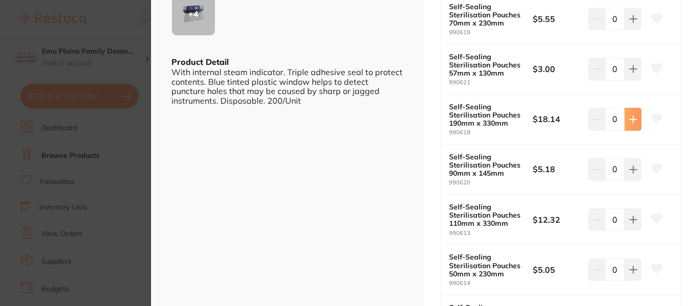
click at [634, 116] on icon at bounding box center [633, 119] width 8 height 8
type input "1"
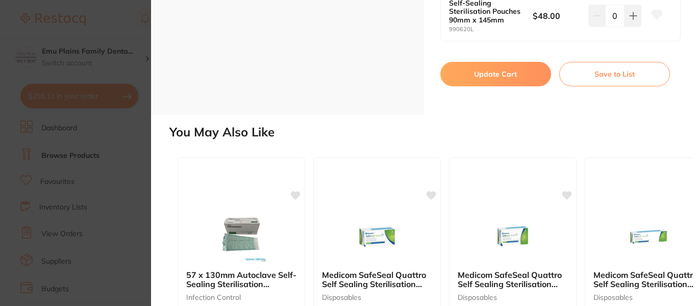
scroll to position [856, 0]
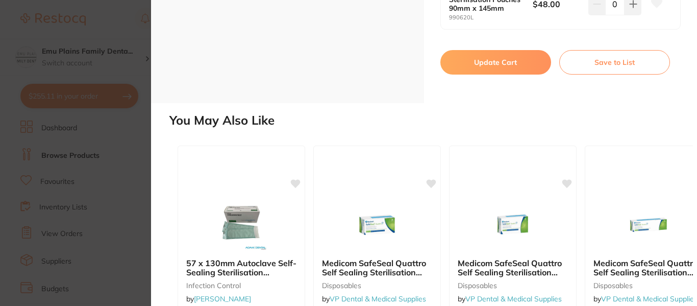
click at [489, 59] on button "Update Cart" at bounding box center [496, 62] width 111 height 25
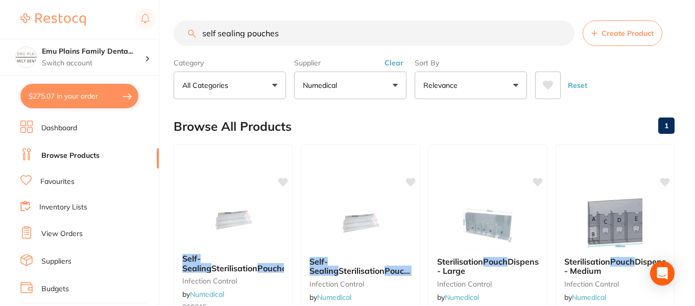
click at [563, 32] on input "self sealing pouches" at bounding box center [374, 33] width 401 height 26
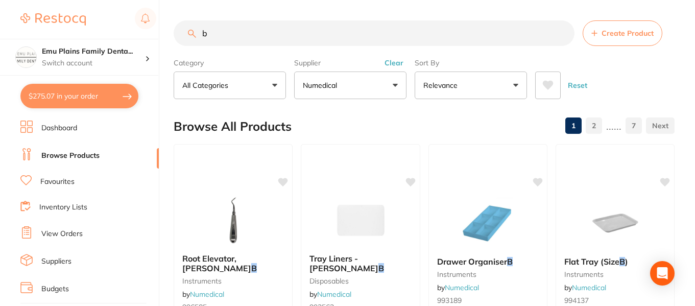
type input "b"
click at [395, 66] on button "Clear" at bounding box center [393, 62] width 25 height 9
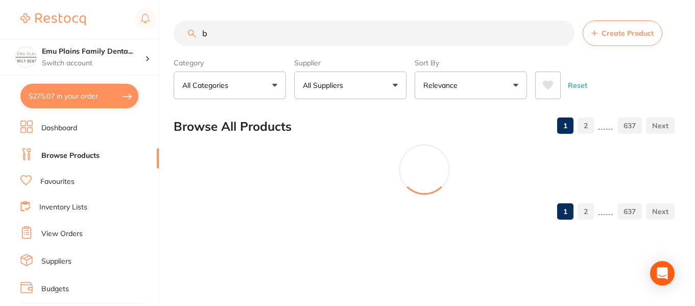
click at [228, 33] on input "b" at bounding box center [374, 33] width 401 height 26
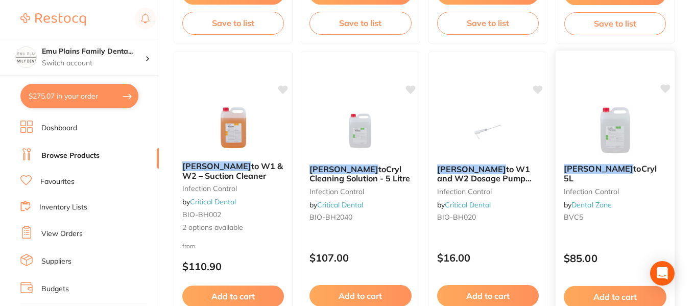
scroll to position [695, 0]
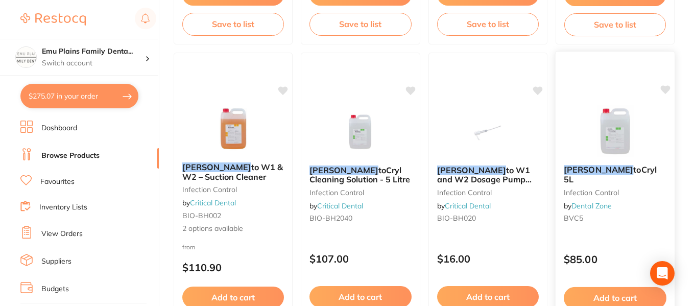
type input "[PERSON_NAME]"
click at [618, 144] on img at bounding box center [614, 131] width 67 height 52
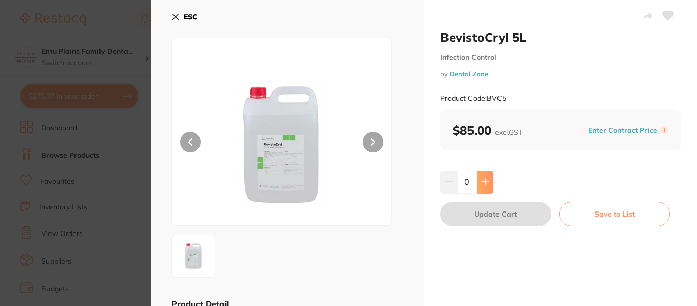
click at [484, 182] on icon at bounding box center [485, 182] width 7 height 7
type input "1"
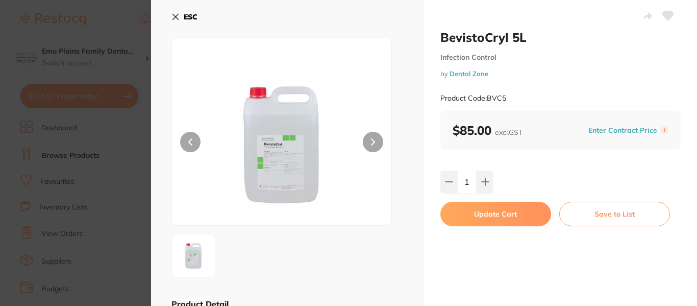
click at [494, 212] on button "Update Cart" at bounding box center [496, 214] width 111 height 25
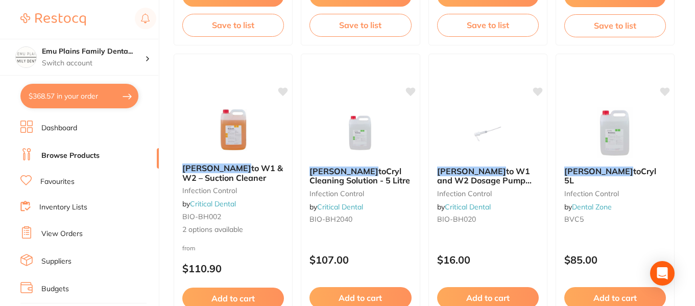
scroll to position [695, 0]
